Goal: Information Seeking & Learning: Learn about a topic

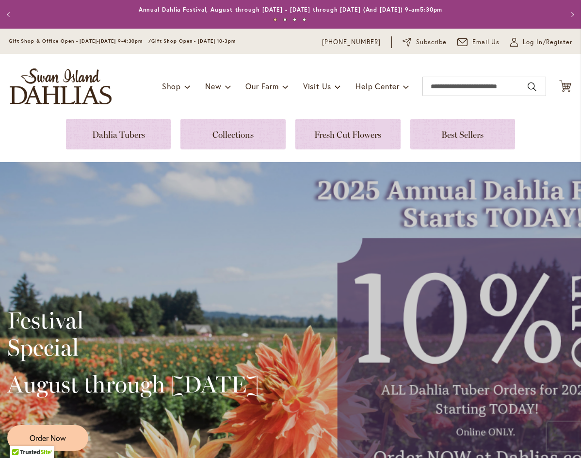
click at [144, 241] on div "Festival Special August through [DATE] Order Now" at bounding box center [290, 375] width 581 height 427
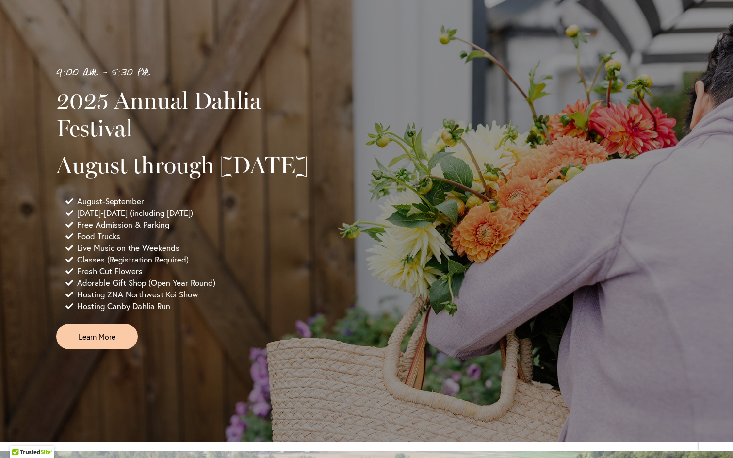
scroll to position [627, 0]
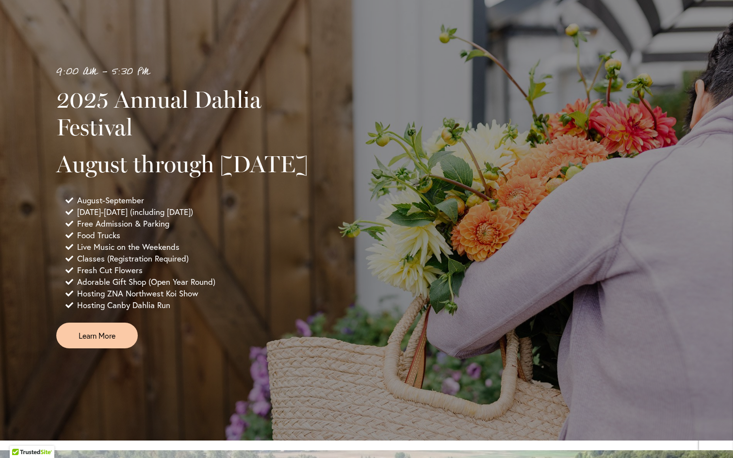
click at [359, 142] on div "9:00 AM - 5:30 PM 2025 Annual Dahlia Festival August through [DATE] August-Sept…" at bounding box center [366, 206] width 621 height 284
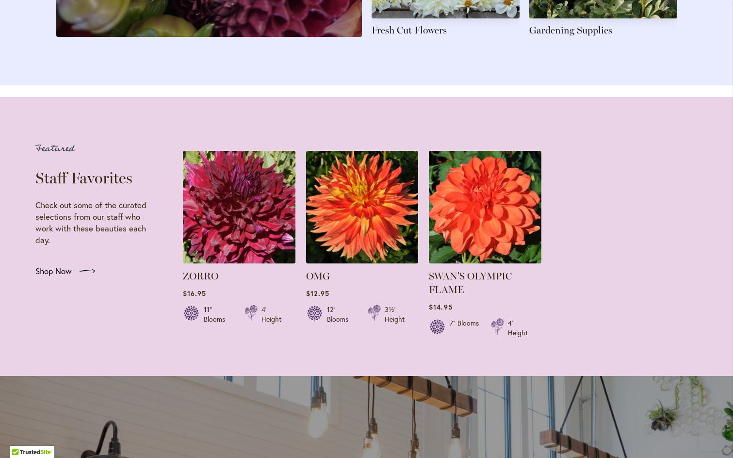
scroll to position [1812, 0]
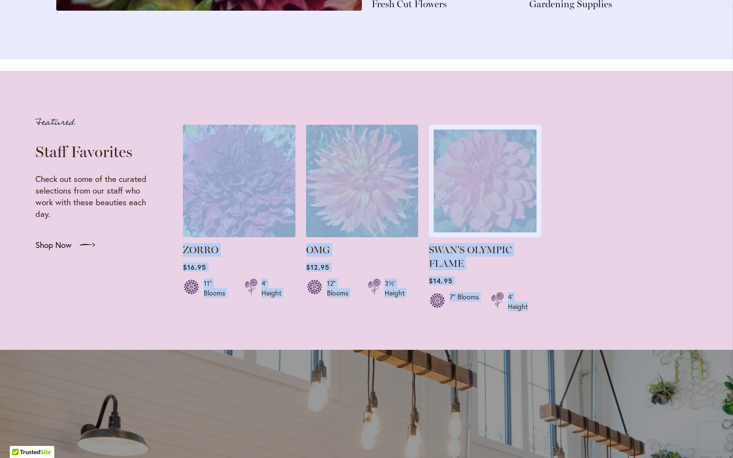
drag, startPoint x: 160, startPoint y: 290, endPoint x: 535, endPoint y: 318, distance: 376.1
click at [535, 318] on div "Featured Staff Favorites Check out some of the curated selections from our staf…" at bounding box center [366, 226] width 663 height 224
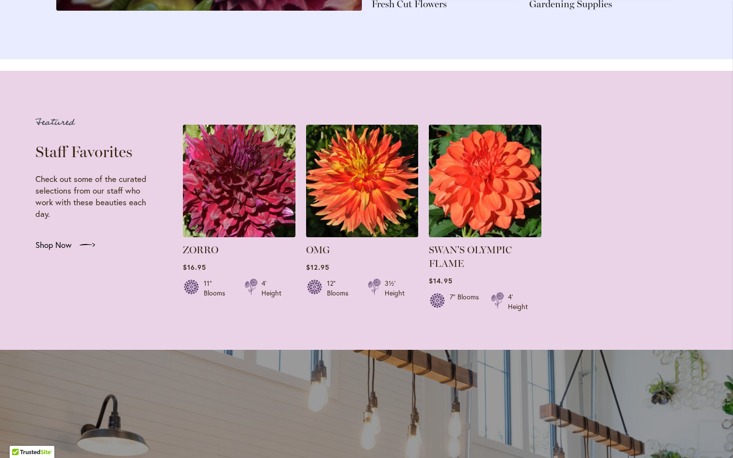
click at [543, 317] on ol "ZORRO Rating: 100% 1 Review $16.95 11" Blooms 4' Height Add to Cart" at bounding box center [440, 220] width 516 height 193
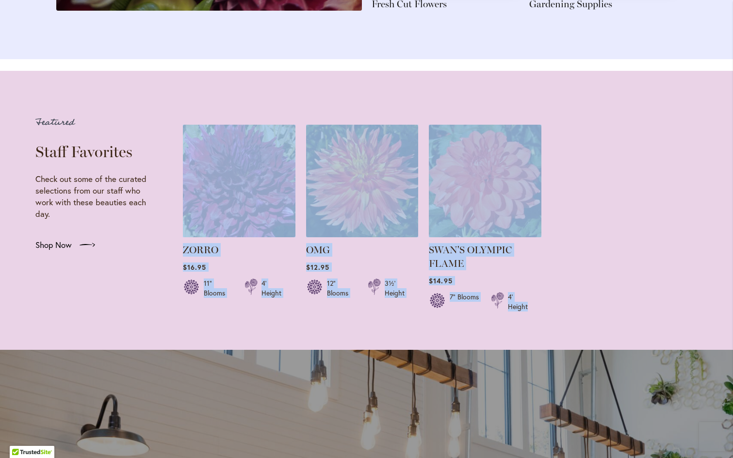
drag, startPoint x: 543, startPoint y: 319, endPoint x: 156, endPoint y: 266, distance: 390.7
click at [156, 266] on div "Featured Staff Favorites Check out some of the curated selections from our staf…" at bounding box center [366, 226] width 663 height 224
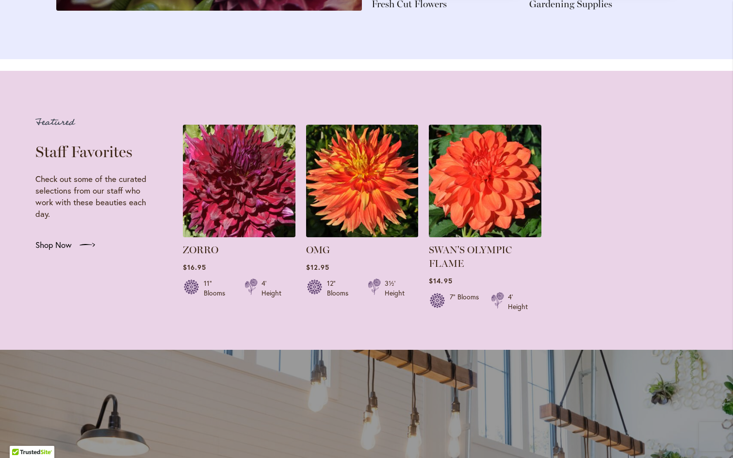
click at [162, 259] on div "Featured Staff Favorites Check out some of the curated selections from our staf…" at bounding box center [366, 226] width 663 height 224
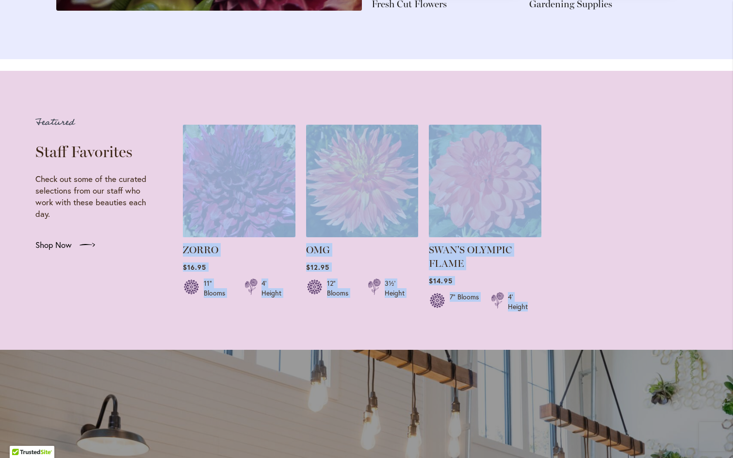
drag, startPoint x: 153, startPoint y: 260, endPoint x: 556, endPoint y: 322, distance: 407.9
click at [556, 322] on div "Featured Staff Favorites Check out some of the curated selections from our staf…" at bounding box center [366, 226] width 663 height 224
click at [557, 317] on ol "ZORRO Rating: 100% 1 Review $16.95 11" Blooms 4' Height Add to Cart" at bounding box center [440, 220] width 516 height 193
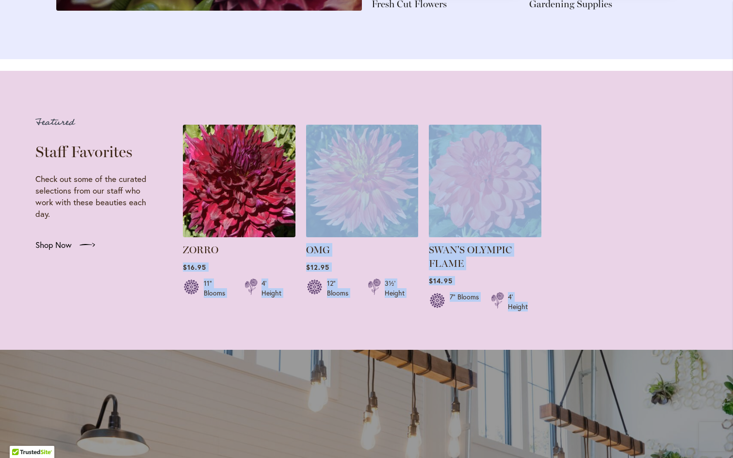
drag, startPoint x: 557, startPoint y: 322, endPoint x: 180, endPoint y: 276, distance: 379.3
click at [180, 276] on div "Featured Staff Favorites Check out some of the curated selections from our staf…" at bounding box center [366, 226] width 663 height 224
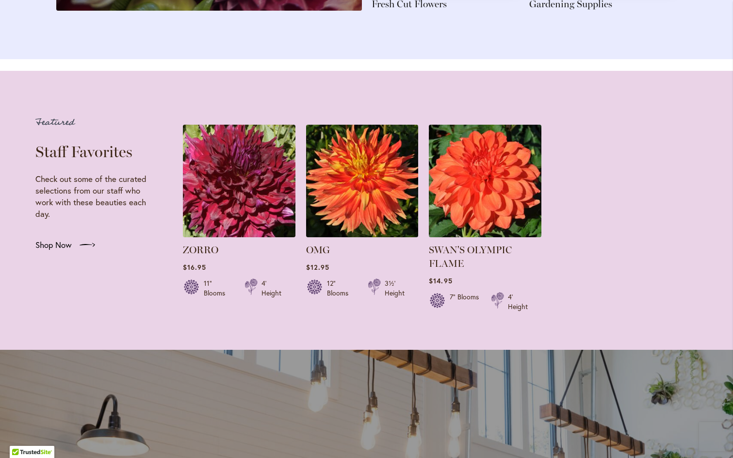
click at [134, 293] on div "Featured Staff Favorites Check out some of the curated selections from our staf…" at bounding box center [94, 226] width 118 height 224
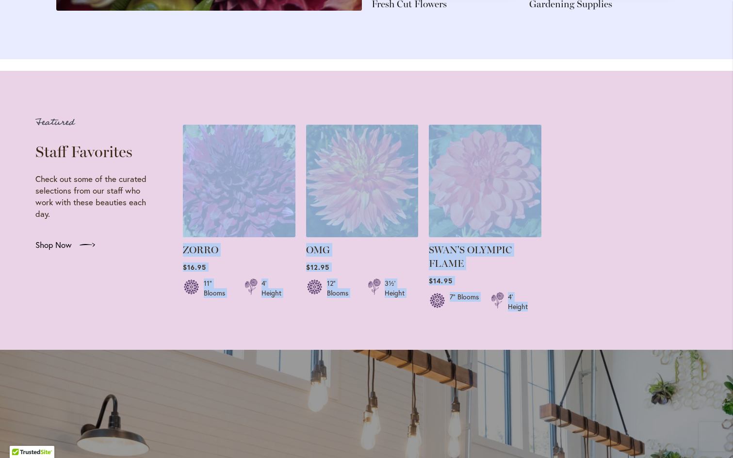
drag, startPoint x: 159, startPoint y: 254, endPoint x: 568, endPoint y: 316, distance: 414.1
click at [568, 316] on div "Featured Staff Favorites Check out some of the curated selections from our staf…" at bounding box center [366, 226] width 663 height 224
click at [568, 316] on ol "ZORRO Rating: 100% 1 Review $16.95 11" Blooms 4' Height Add to Cart" at bounding box center [440, 220] width 516 height 193
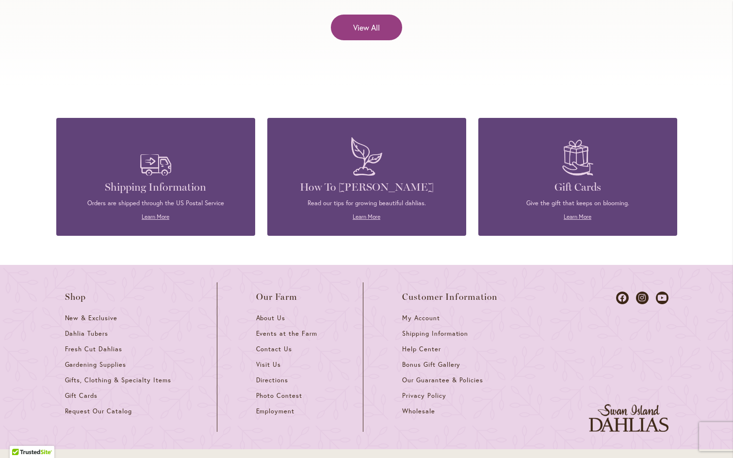
scroll to position [4147, 0]
